Goal: Task Accomplishment & Management: Use online tool/utility

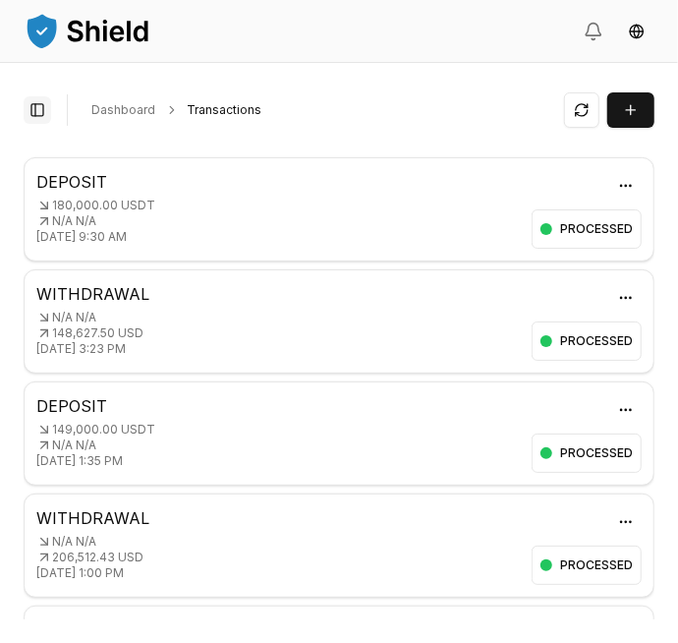
click at [39, 114] on button "Toggle Sidebar" at bounding box center [38, 110] width 28 height 28
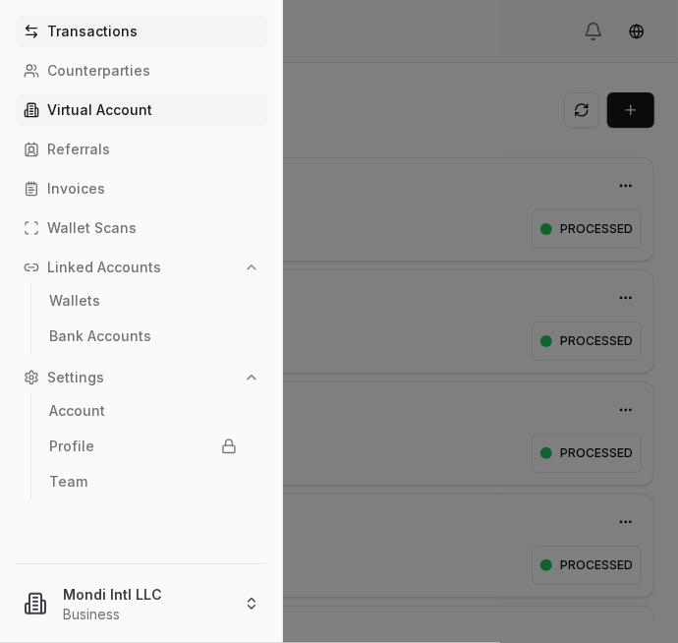
click at [100, 108] on p "Virtual Account" at bounding box center [99, 110] width 105 height 14
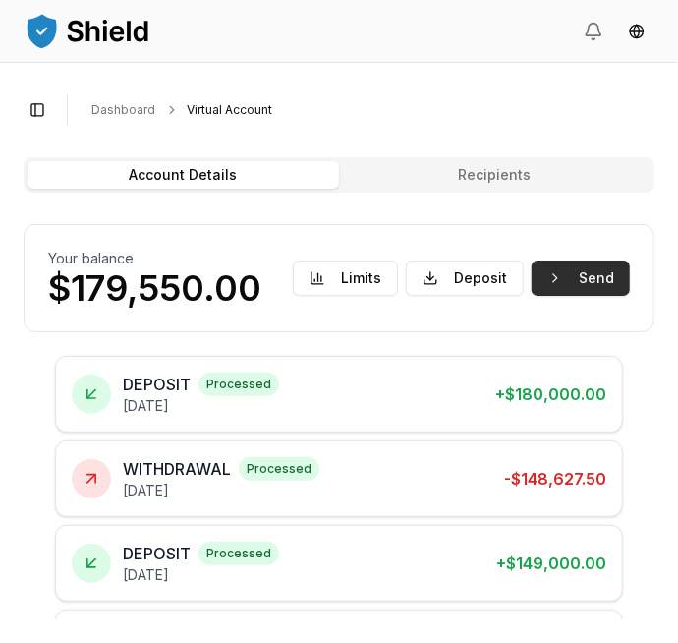
click at [582, 280] on button "Send" at bounding box center [581, 278] width 98 height 35
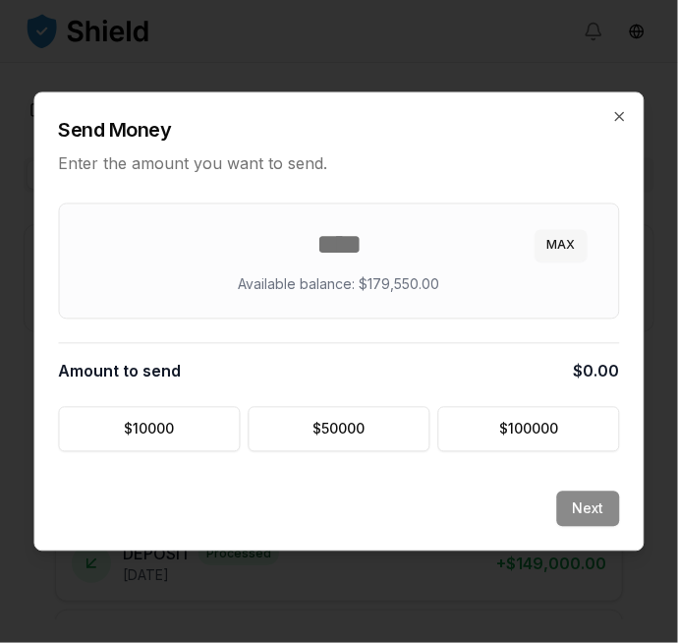
click at [564, 243] on button "MAX" at bounding box center [562, 245] width 52 height 31
type input "******"
click at [591, 505] on button "Next" at bounding box center [588, 509] width 63 height 35
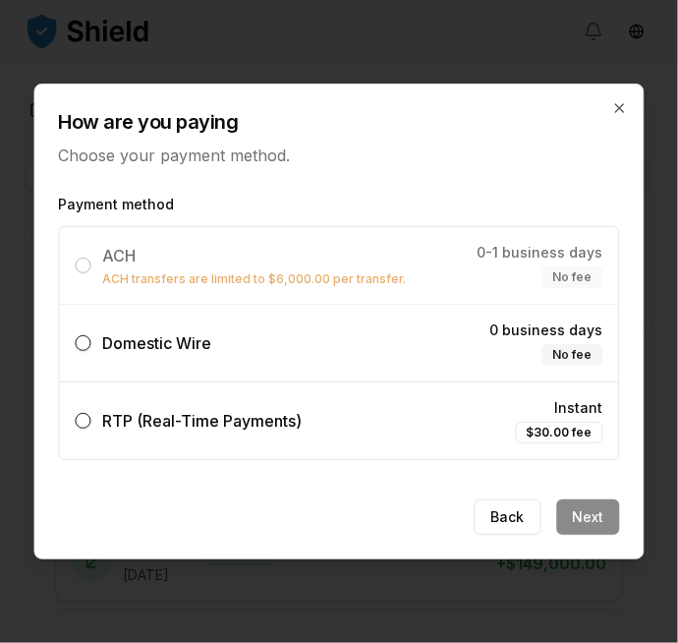
click at [206, 339] on span "Domestic Wire" at bounding box center [157, 343] width 109 height 20
click at [91, 339] on button "Domestic Wire 0 business days No fee" at bounding box center [84, 343] width 16 height 16
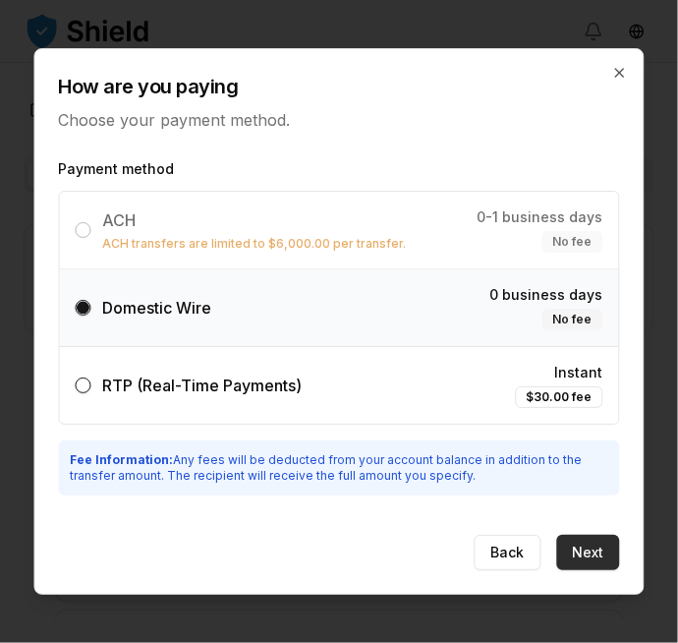
click at [607, 559] on button "Next" at bounding box center [588, 552] width 63 height 35
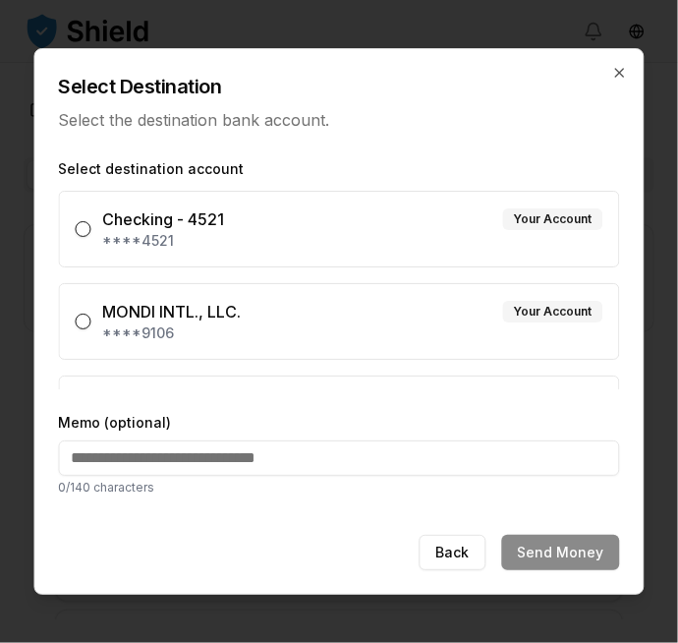
click at [335, 321] on div "MONDI INTL., LLC. Your Account" at bounding box center [353, 312] width 500 height 24
click at [91, 321] on button "MONDI INTL., LLC. Your Account ****9106" at bounding box center [84, 322] width 16 height 16
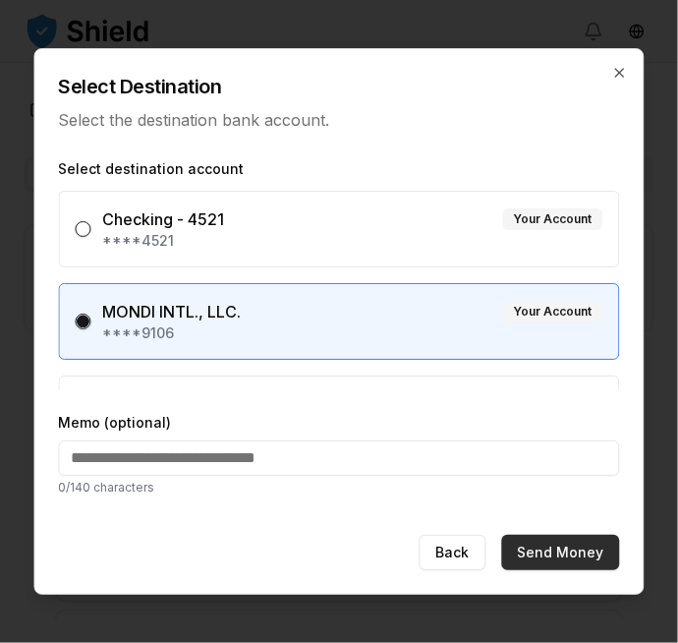
click at [560, 543] on button "Send Money" at bounding box center [561, 552] width 118 height 35
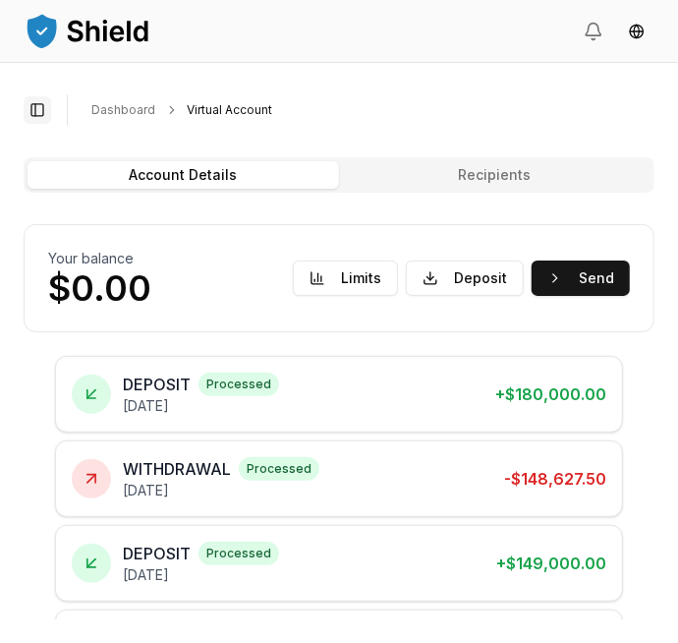
click at [38, 111] on button "Toggle Sidebar" at bounding box center [38, 110] width 28 height 28
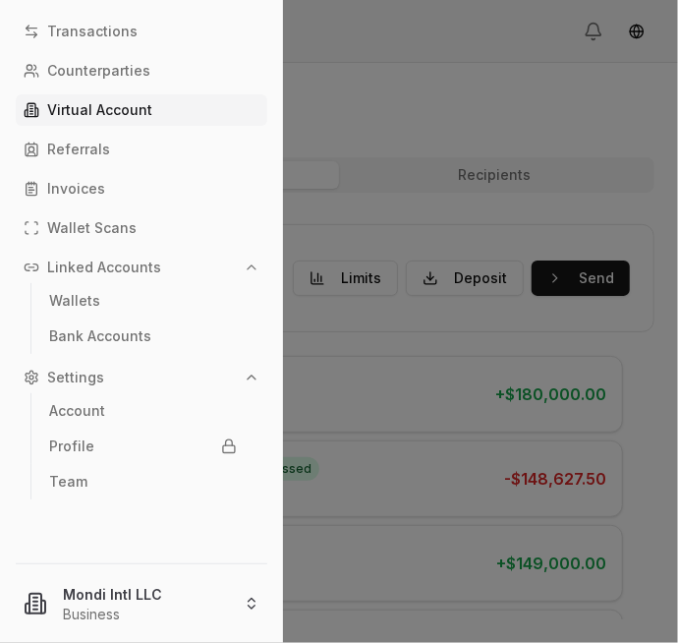
scroll to position [94, 0]
click at [118, 606] on html "Transactions Counterparties Virtual Account Referrals Invoices Wallet Scans Lin…" at bounding box center [339, 321] width 678 height 643
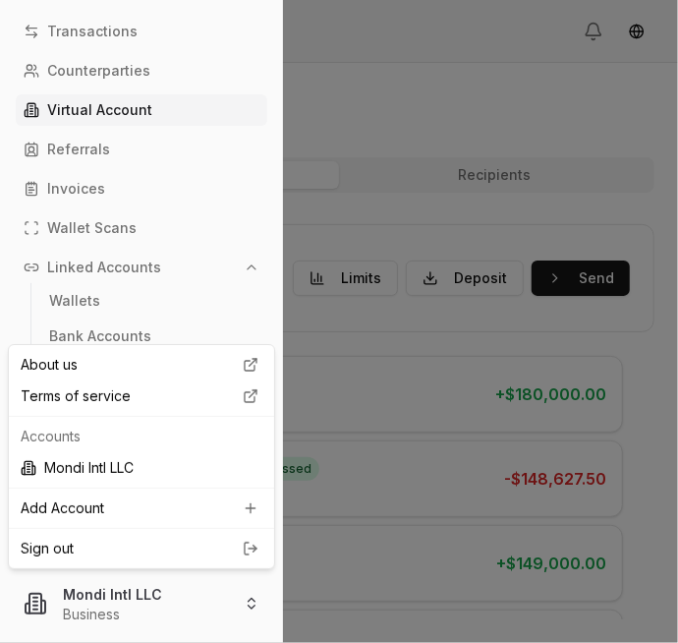
click at [100, 543] on link "Sign out" at bounding box center [142, 549] width 242 height 20
